Goal: Find specific page/section

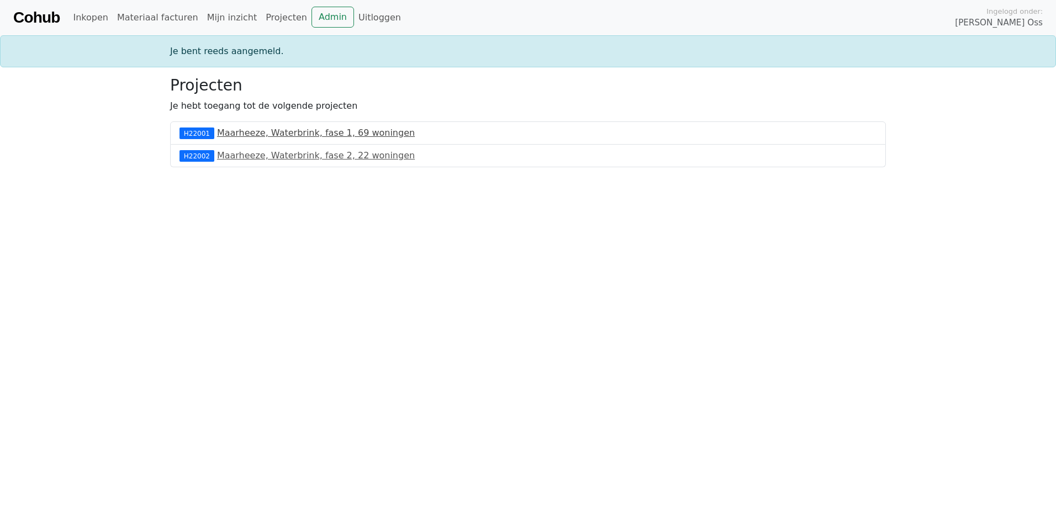
click at [313, 132] on link "Maarheeze, Waterbrink, fase 1, 69 woningen" at bounding box center [316, 133] width 198 height 10
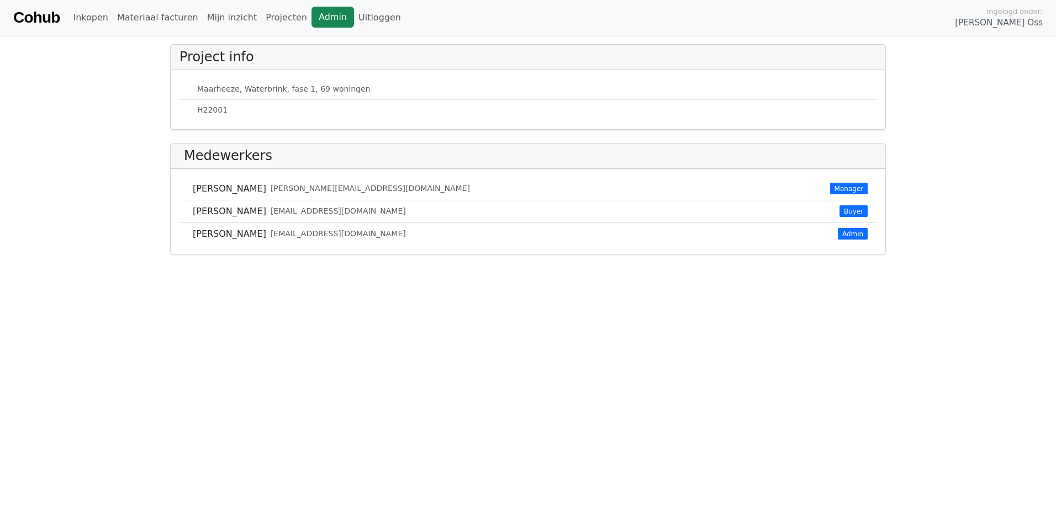
click at [312, 18] on link "Admin" at bounding box center [333, 17] width 43 height 21
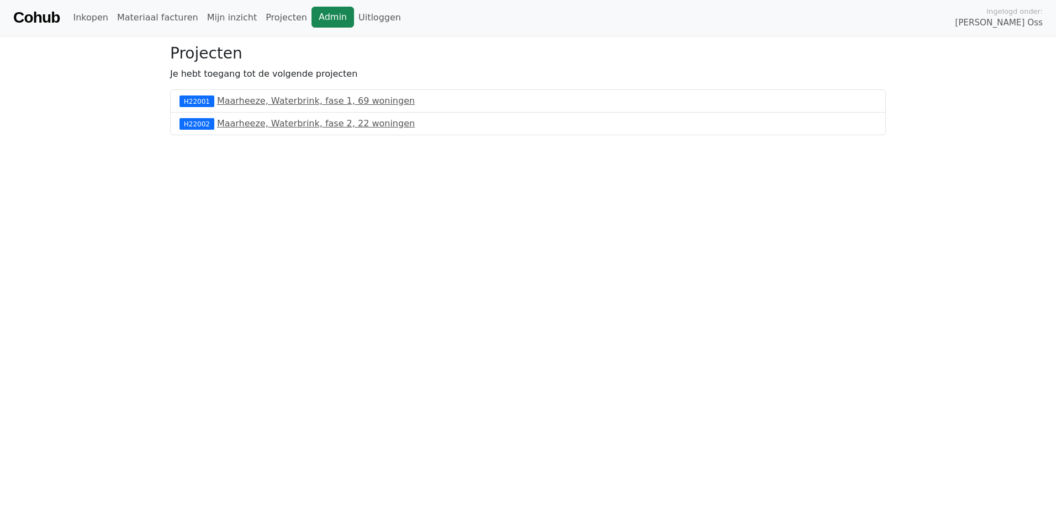
click at [312, 24] on link "Admin" at bounding box center [333, 17] width 43 height 21
